Goal: Book appointment/travel/reservation

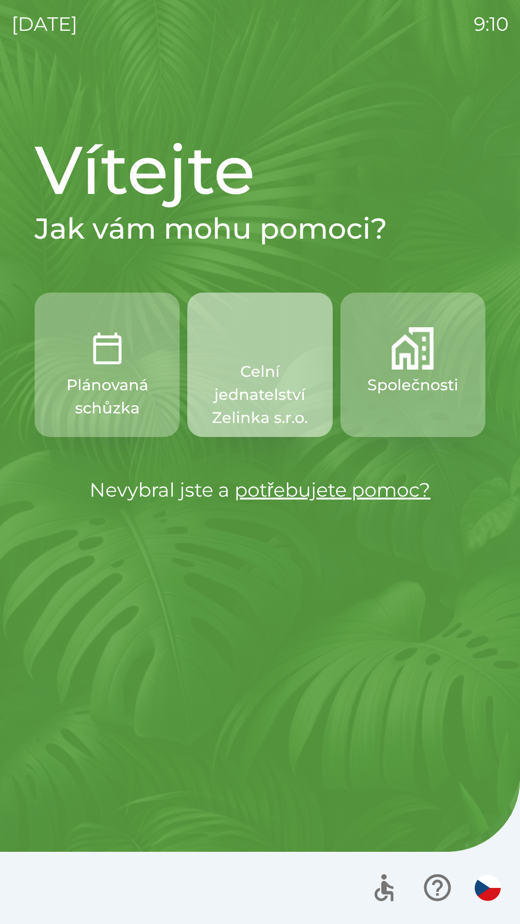
click at [262, 361] on p "Celní jednatelství Zelinka s.r.o." at bounding box center [259, 394] width 99 height 69
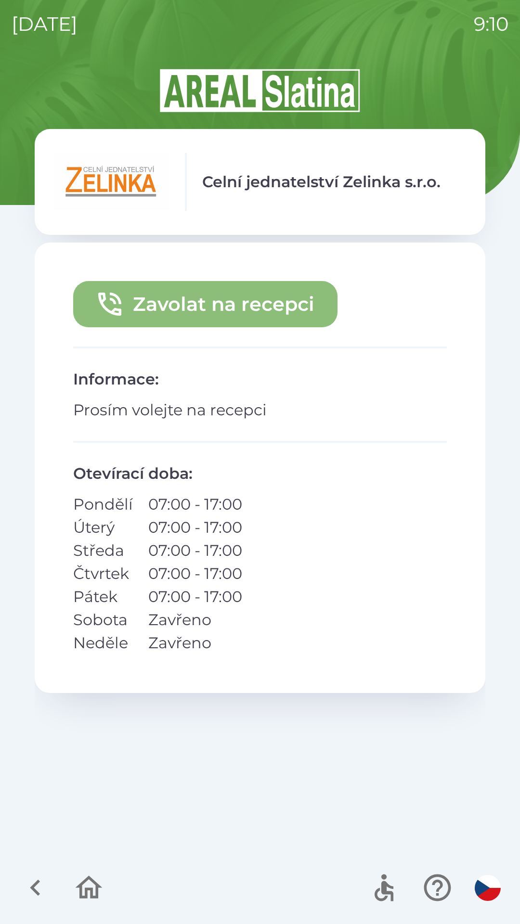
click at [217, 315] on button "Zavolat na recepci" at bounding box center [205, 304] width 264 height 46
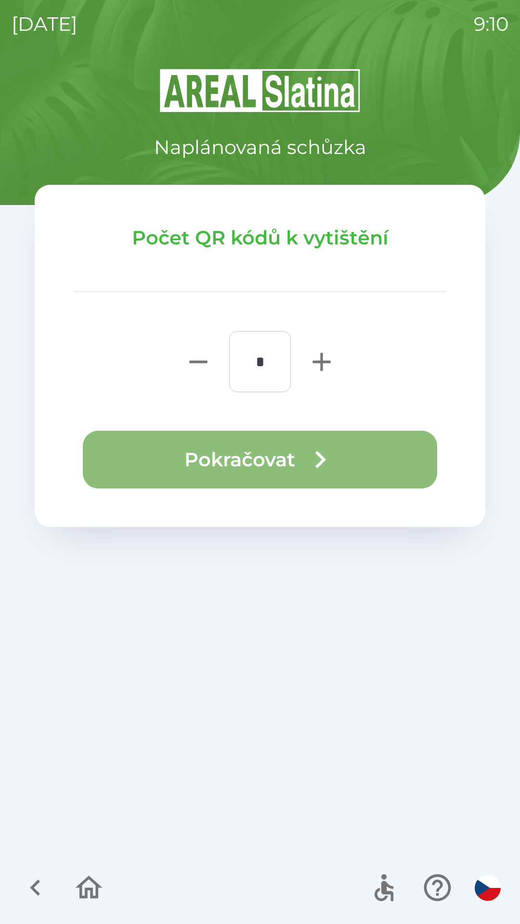
click at [265, 458] on button "Pokračovat" at bounding box center [260, 460] width 354 height 58
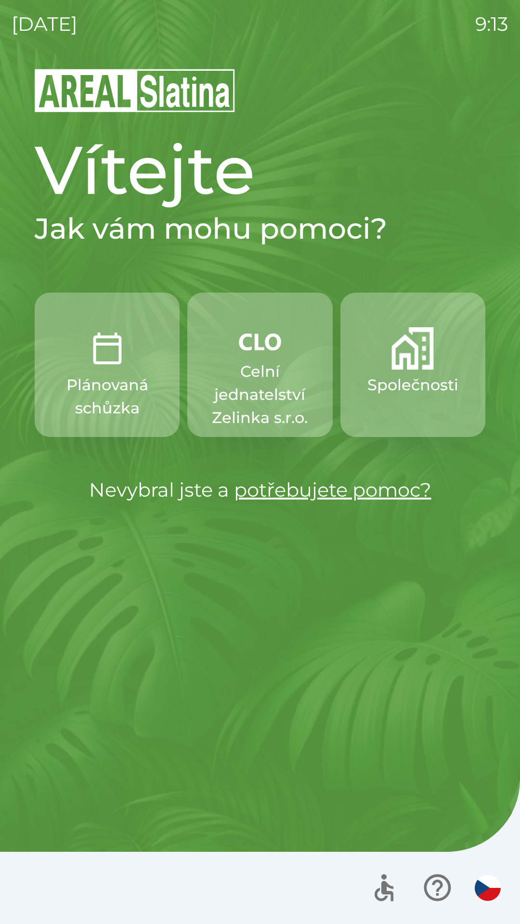
click at [392, 404] on button "Společnosti" at bounding box center [412, 365] width 145 height 144
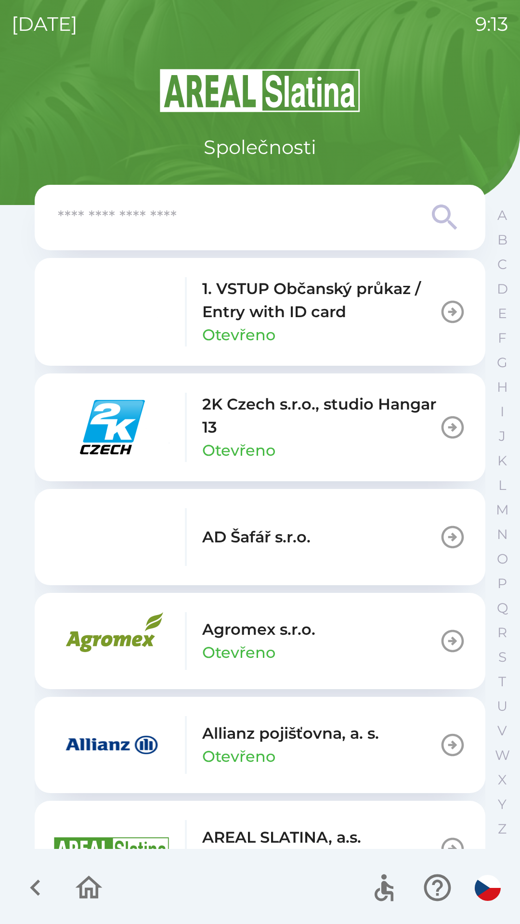
click at [93, 839] on img "button" at bounding box center [112, 849] width 116 height 58
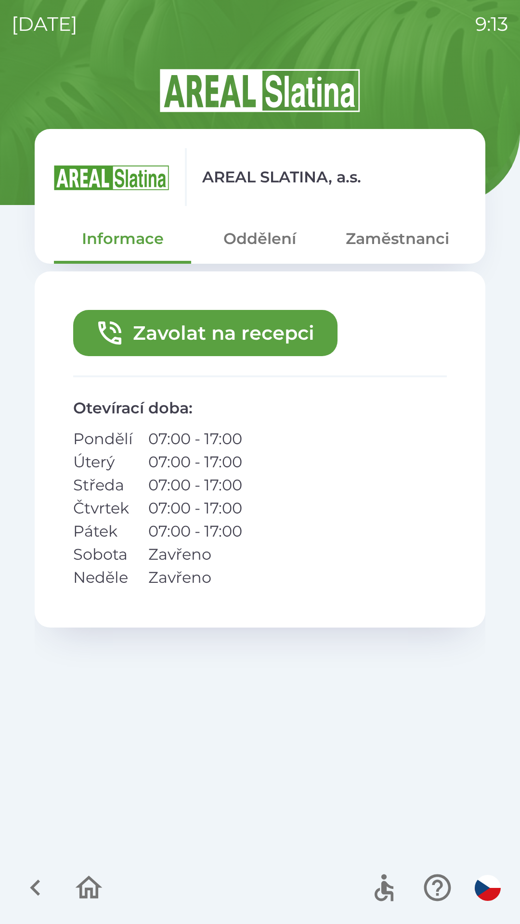
click at [117, 330] on icon "button" at bounding box center [109, 333] width 31 height 31
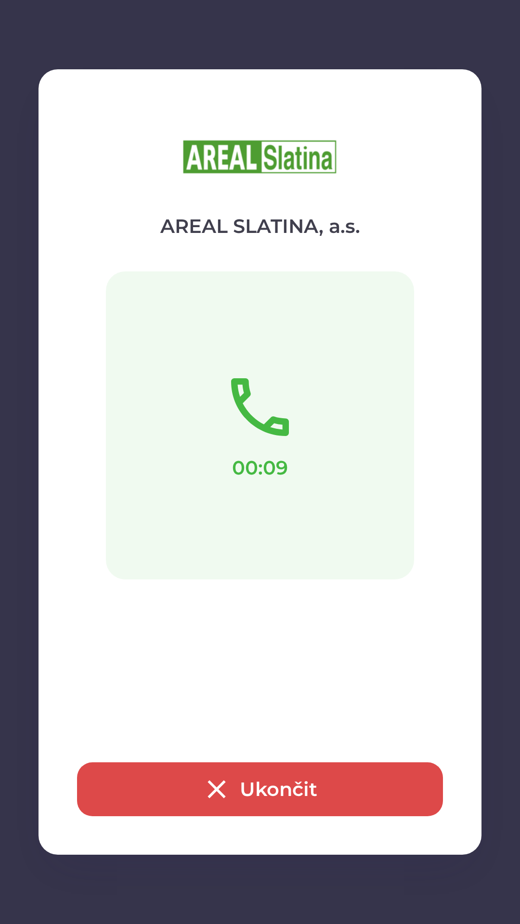
click at [201, 793] on icon "button" at bounding box center [216, 789] width 31 height 31
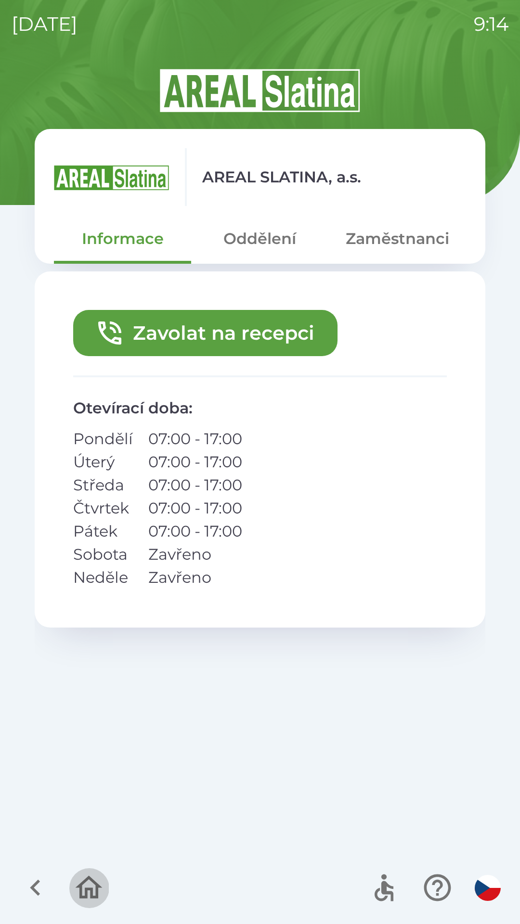
click at [84, 874] on icon "button" at bounding box center [89, 888] width 32 height 32
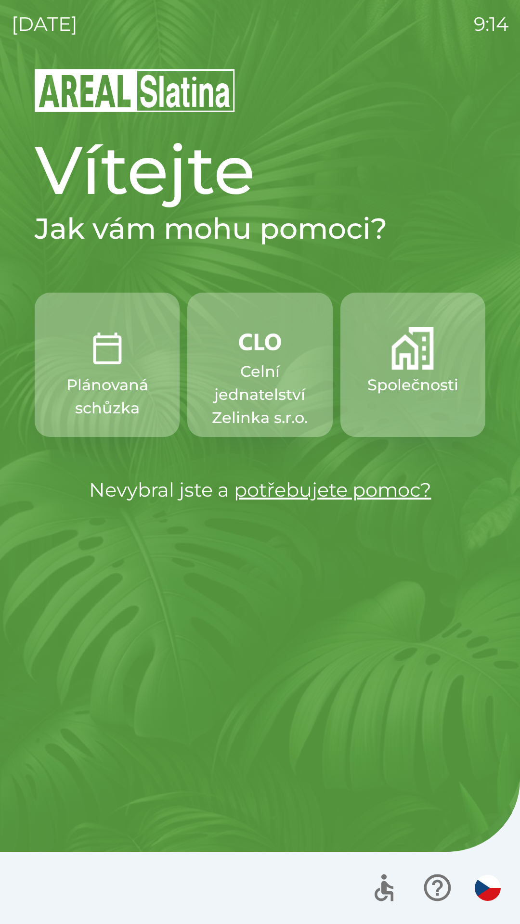
click at [382, 385] on p "Společnosti" at bounding box center [412, 385] width 91 height 23
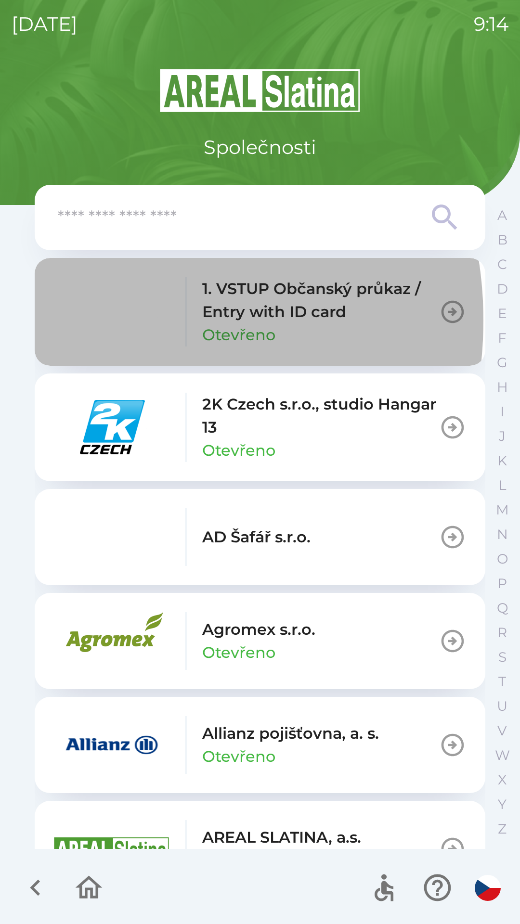
click at [87, 321] on img "button" at bounding box center [112, 312] width 116 height 58
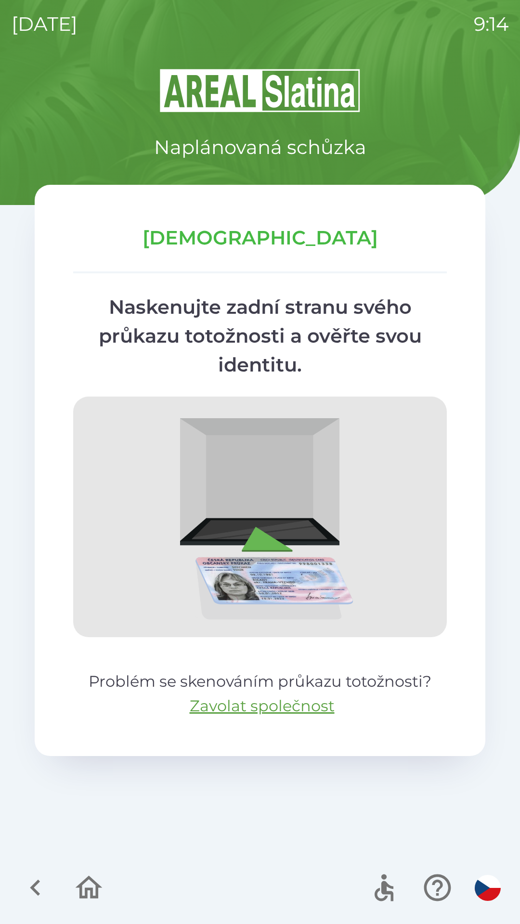
click at [87, 895] on icon "button" at bounding box center [89, 887] width 27 height 23
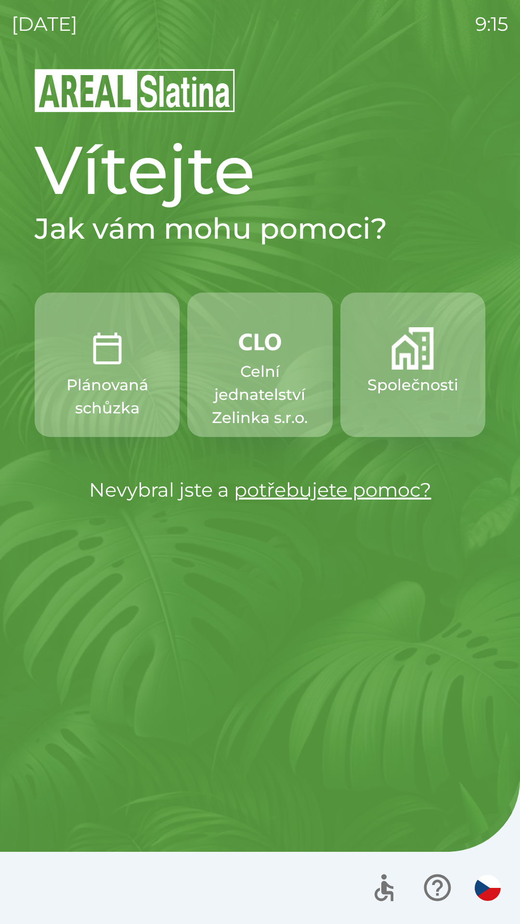
click at [118, 372] on button "Plánovaná schůzka" at bounding box center [107, 365] width 145 height 144
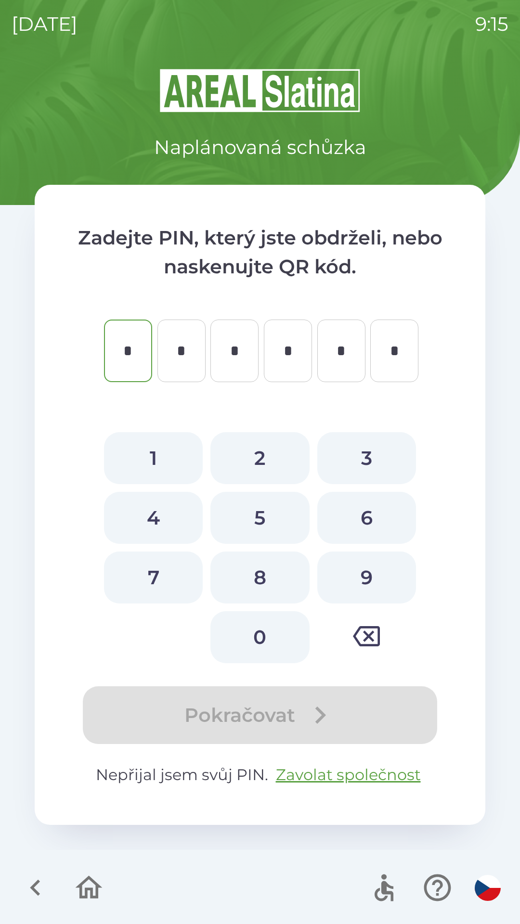
click at [85, 882] on icon "button" at bounding box center [89, 887] width 27 height 23
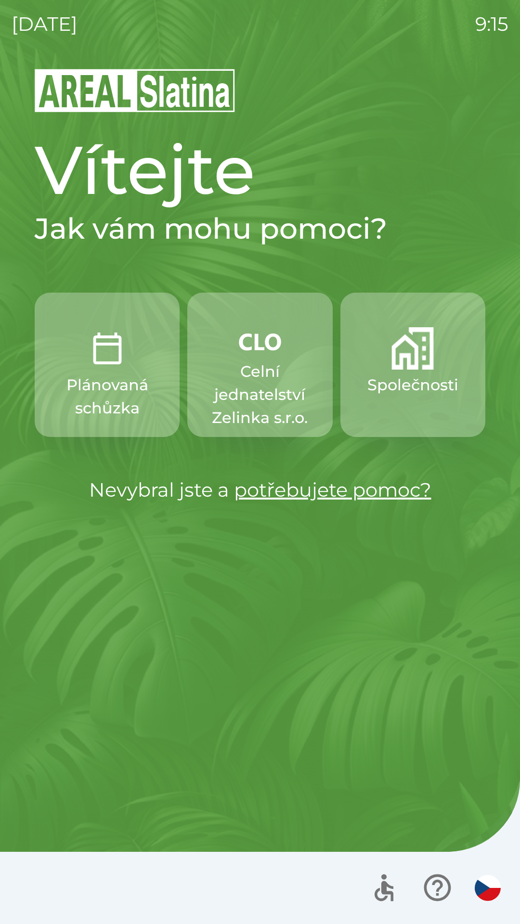
click at [422, 401] on button "Společnosti" at bounding box center [412, 365] width 145 height 144
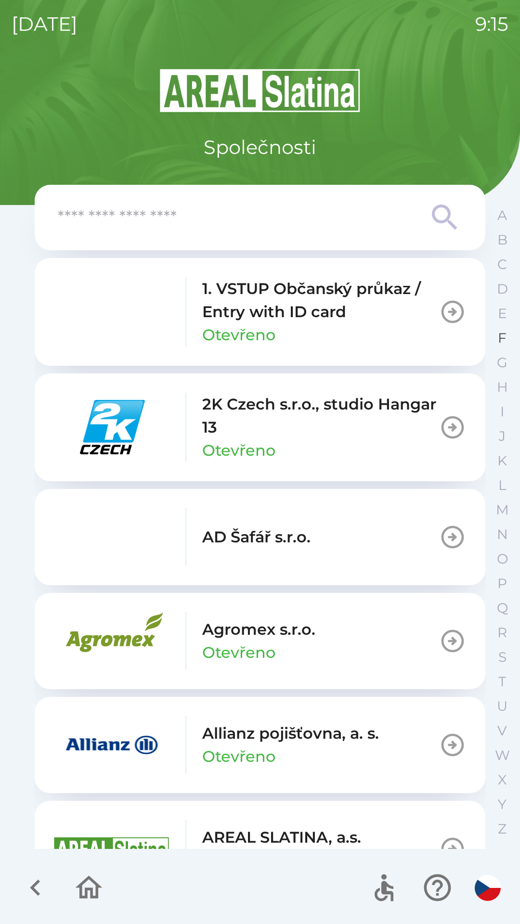
click at [496, 342] on button "F" at bounding box center [502, 338] width 24 height 25
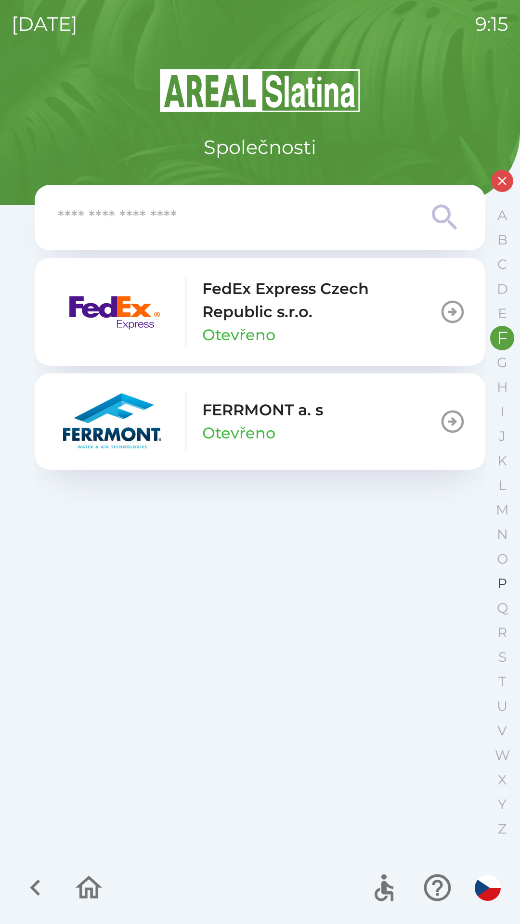
click at [495, 578] on button "P" at bounding box center [502, 583] width 24 height 25
